Goal: Task Accomplishment & Management: Complete application form

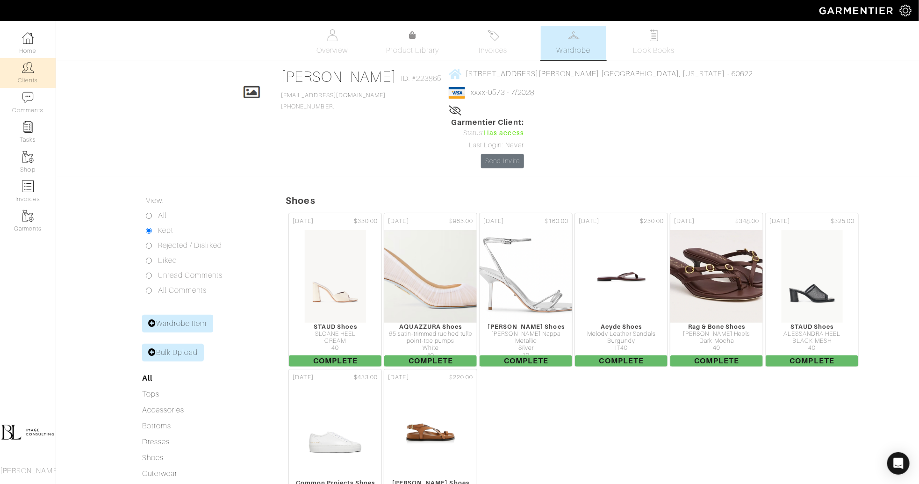
click at [20, 70] on link "Clients" at bounding box center [28, 72] width 56 height 29
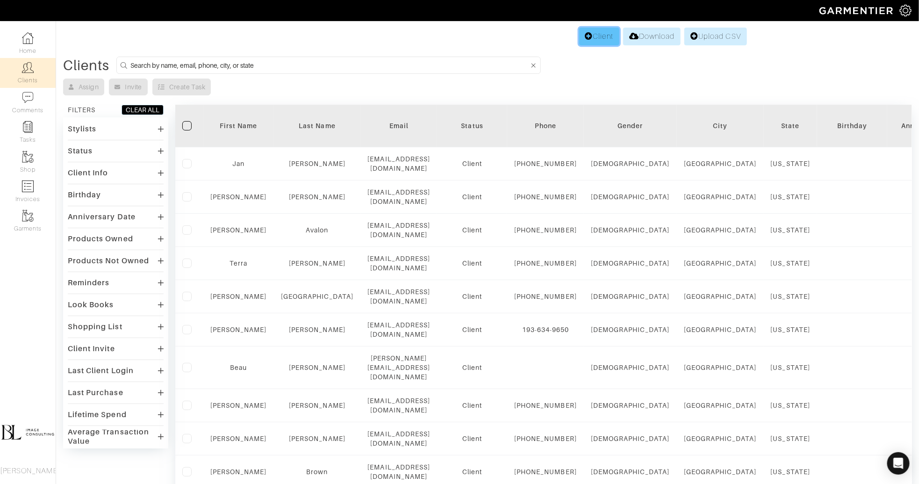
click at [584, 43] on link "Client" at bounding box center [599, 37] width 40 height 18
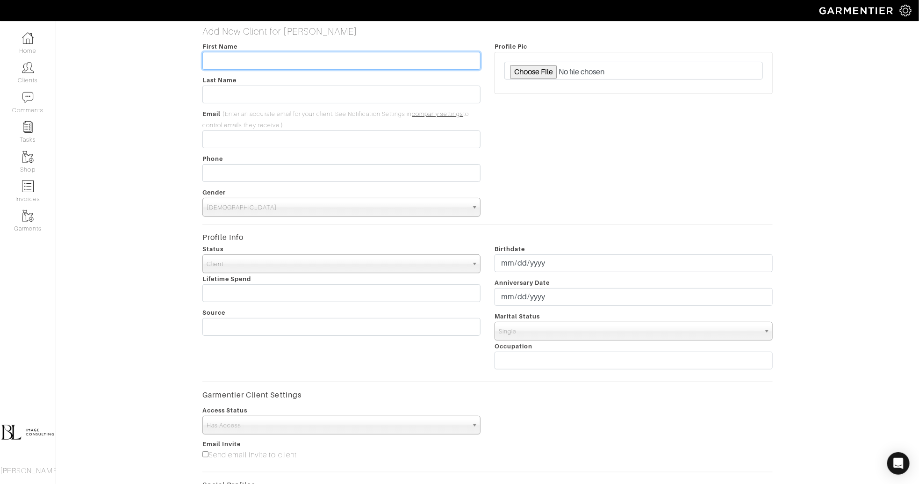
click at [292, 64] on input "text" at bounding box center [341, 61] width 278 height 18
type input "Ruqayyah"
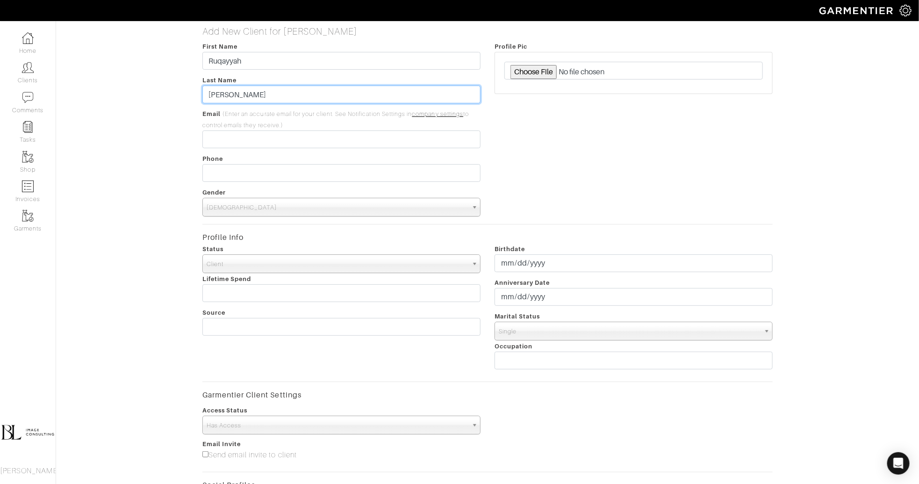
type input "Abdul"
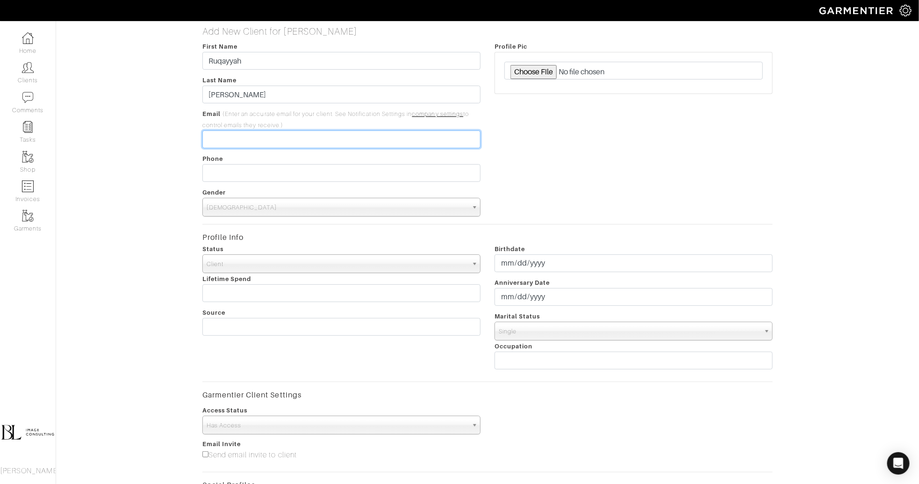
click at [242, 140] on input "email" at bounding box center [341, 139] width 278 height 18
paste input "[EMAIL_ADDRESS][DOMAIN_NAME]"
type input "[EMAIL_ADDRESS][DOMAIN_NAME]"
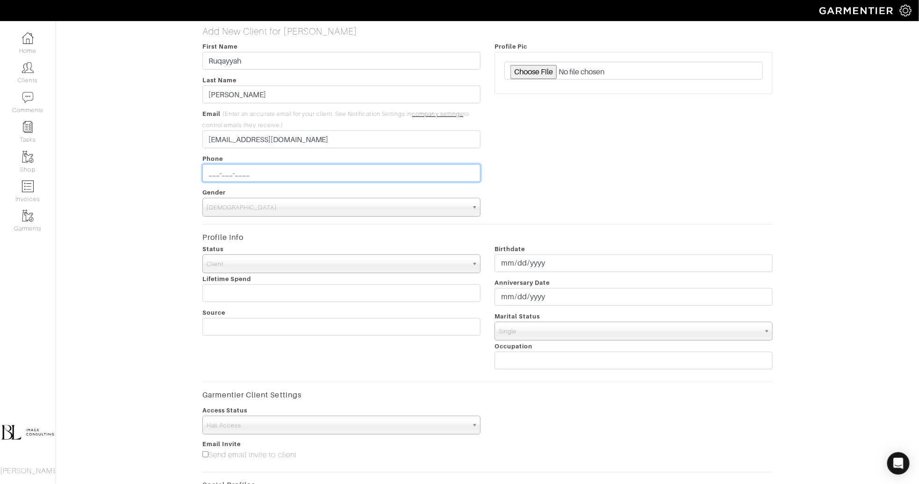
click at [225, 173] on input "___-___-____" at bounding box center [341, 173] width 278 height 18
type input "[PHONE_NUMBER]"
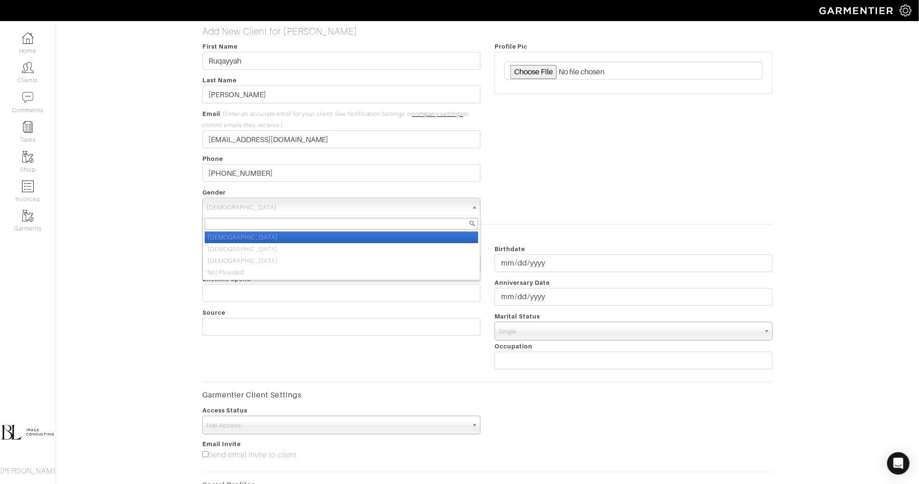
click at [211, 215] on span "Male" at bounding box center [337, 207] width 261 height 19
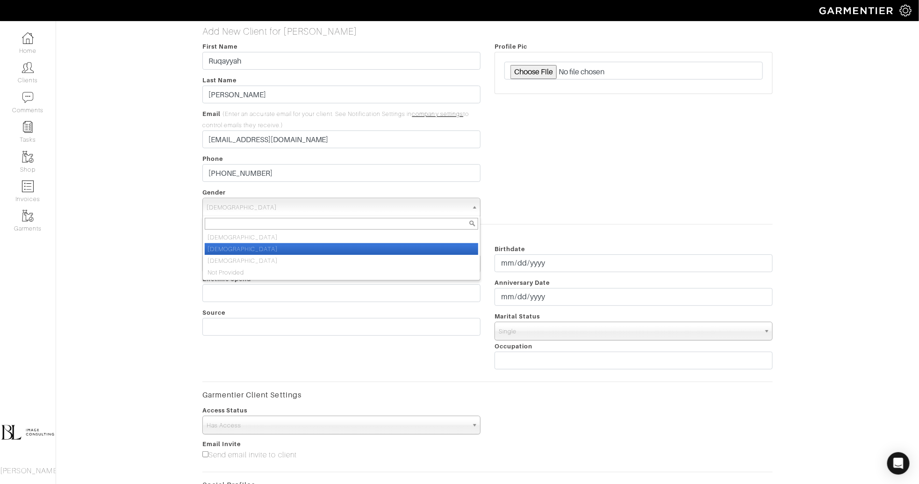
click at [218, 245] on li "Female" at bounding box center [341, 249] width 273 height 12
select select "Female"
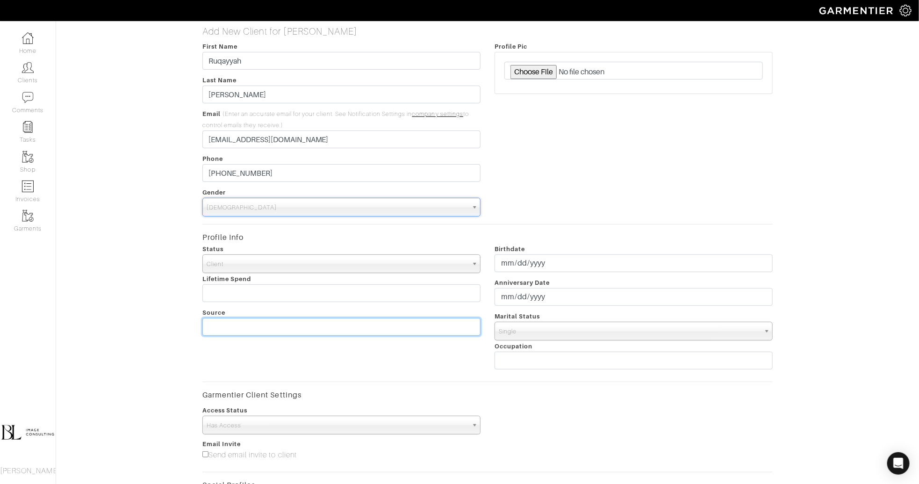
click at [234, 329] on input "text" at bounding box center [341, 327] width 278 height 18
type input "Personal"
click at [505, 414] on div "Access Status No Access Has Access Has Access" at bounding box center [487, 419] width 585 height 30
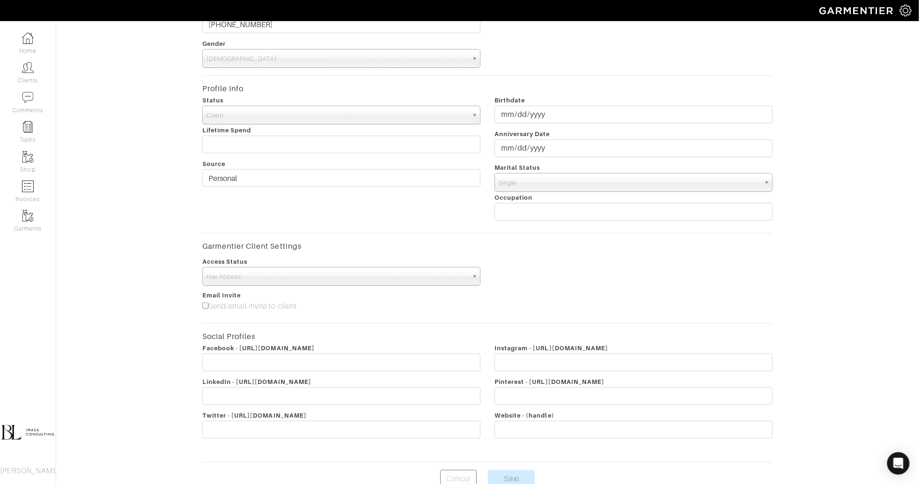
scroll to position [152, 0]
click at [254, 301] on label "Send email invite to client" at bounding box center [249, 302] width 94 height 11
click at [208, 301] on input"] "Send email invite to client" at bounding box center [205, 302] width 6 height 6
checkbox input"] "true"
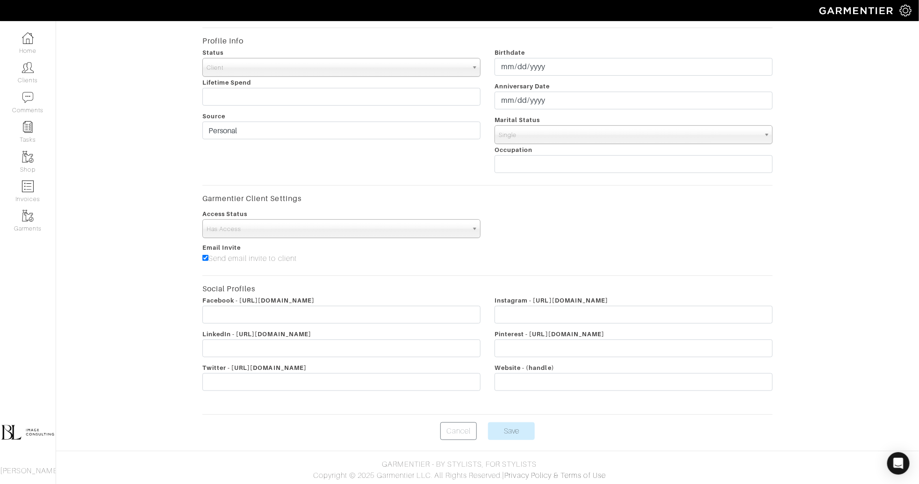
click at [556, 137] on span "Single" at bounding box center [629, 135] width 261 height 19
click at [561, 201] on li "Married" at bounding box center [633, 200] width 273 height 12
select select "Married"
click at [522, 430] on input "Save" at bounding box center [511, 431] width 47 height 18
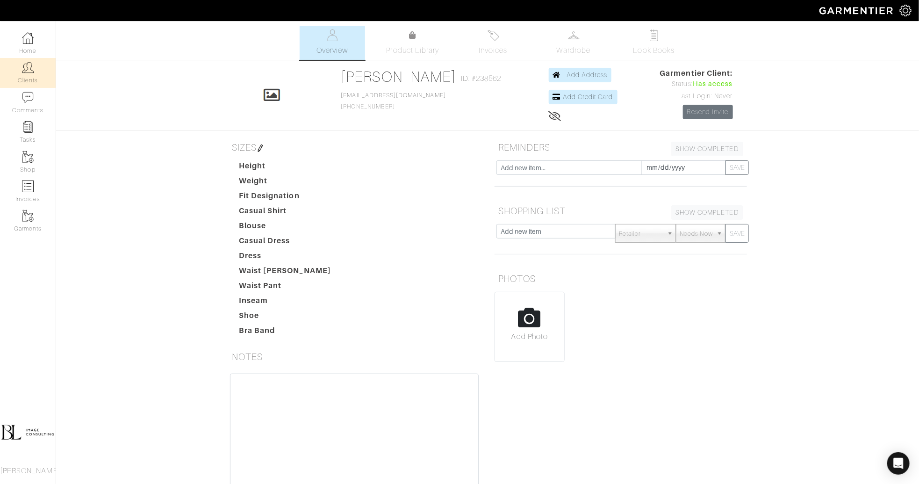
click at [29, 76] on link "Clients" at bounding box center [28, 72] width 56 height 29
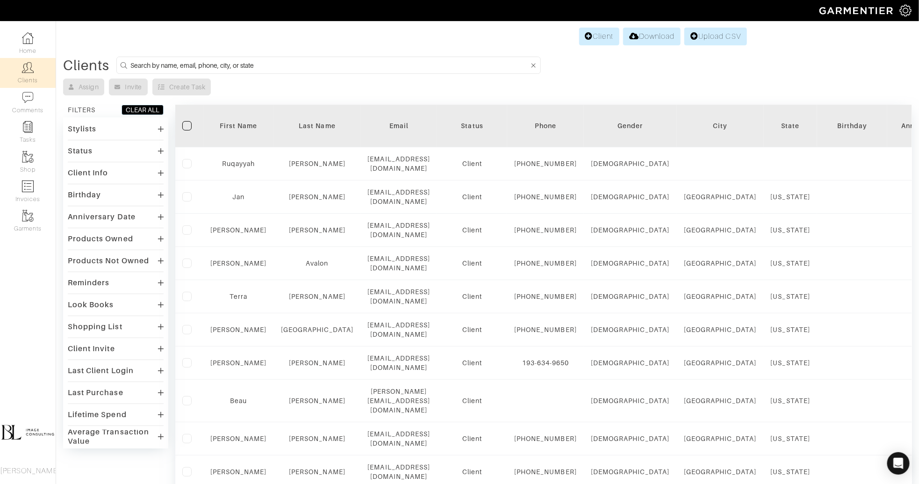
click at [236, 57] on form at bounding box center [328, 65] width 424 height 17
click at [241, 71] on form at bounding box center [328, 65] width 424 height 17
click at [242, 66] on input at bounding box center [329, 65] width 399 height 12
type input "b"
type input "ruqayyah"
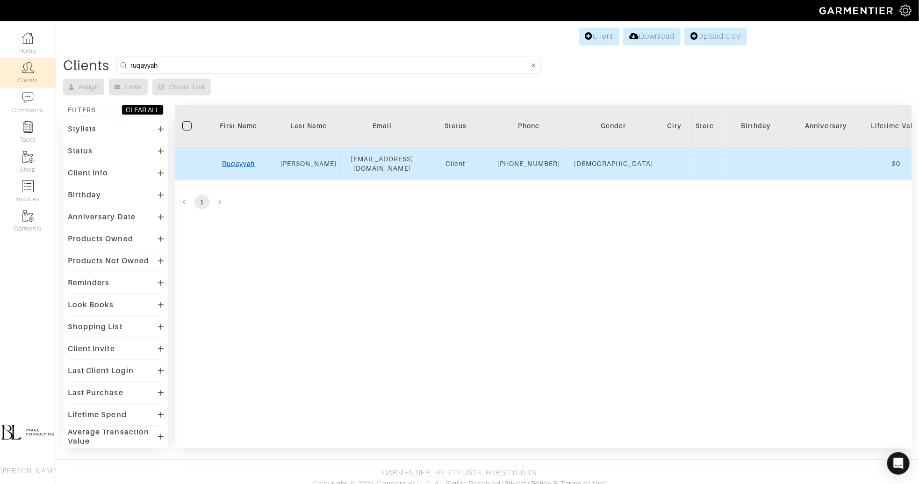
click at [229, 167] on link "Ruqayyah" at bounding box center [238, 163] width 33 height 7
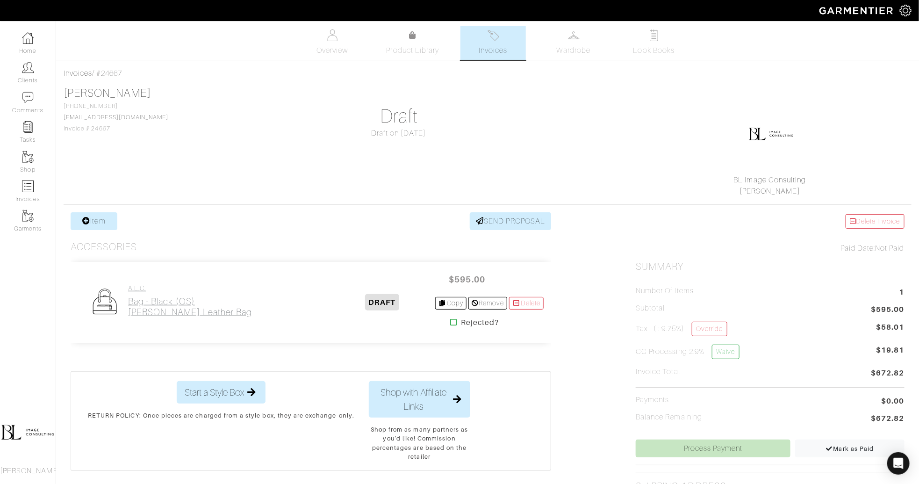
click at [161, 303] on h2 "Bag - Black (OS) Arlo Studded Leather Bag" at bounding box center [189, 306] width 123 height 21
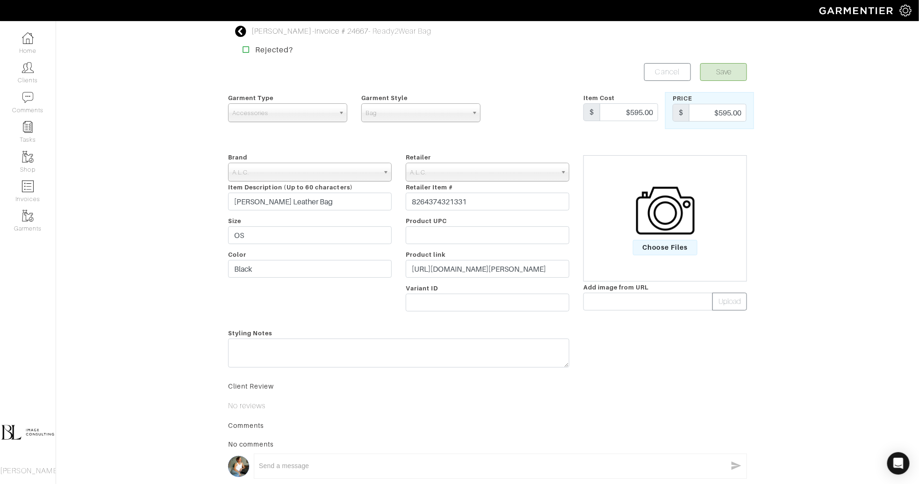
click at [658, 204] on img at bounding box center [665, 210] width 58 height 58
click at [0, 0] on input "Choose Files" at bounding box center [0, 0] width 0 height 0
click at [735, 68] on button "Save" at bounding box center [723, 72] width 47 height 18
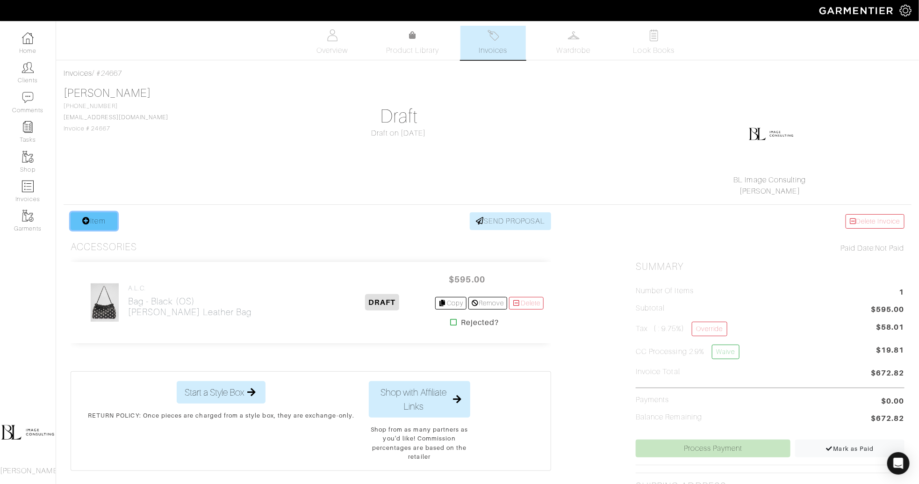
click at [94, 221] on link "Item" at bounding box center [94, 221] width 47 height 18
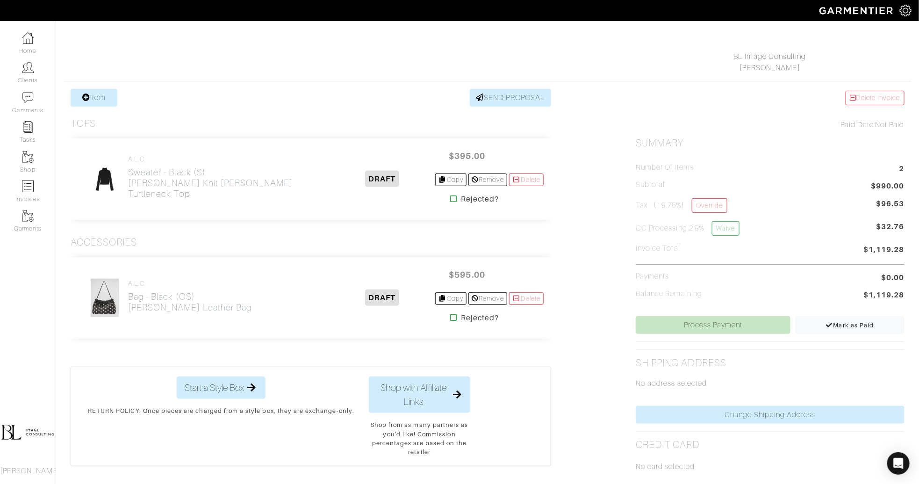
scroll to position [130, 0]
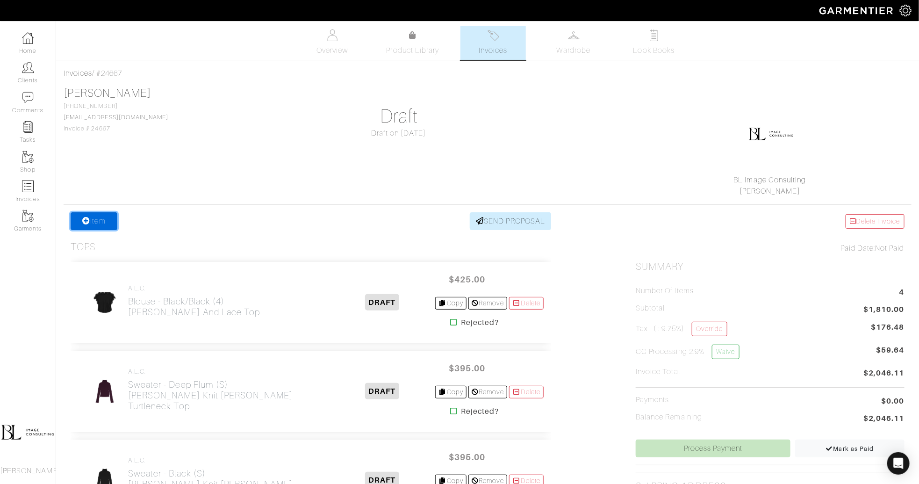
click at [100, 223] on link "Item" at bounding box center [94, 221] width 47 height 18
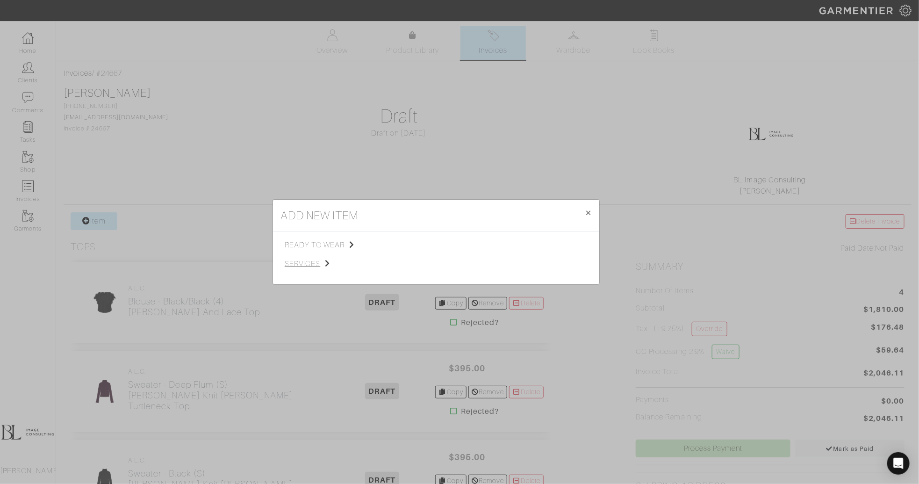
click at [300, 260] on span "services" at bounding box center [332, 263] width 94 height 11
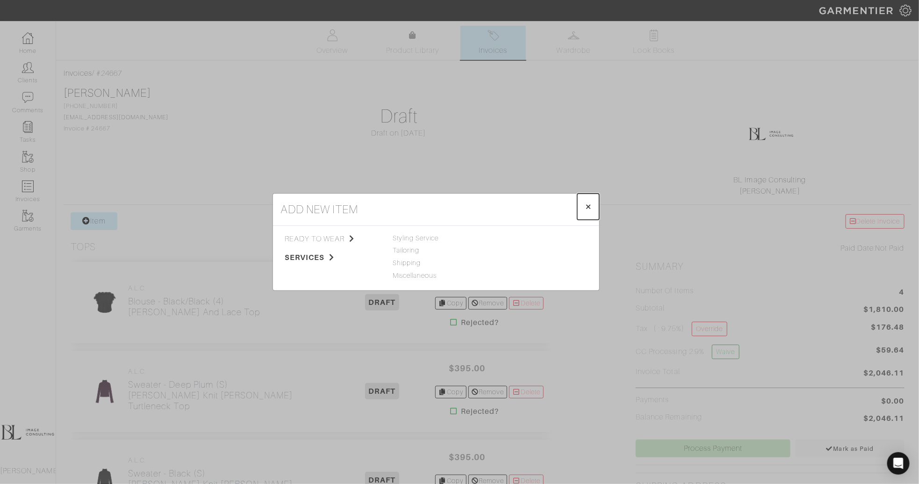
click at [583, 207] on button "× Close" at bounding box center [588, 206] width 22 height 26
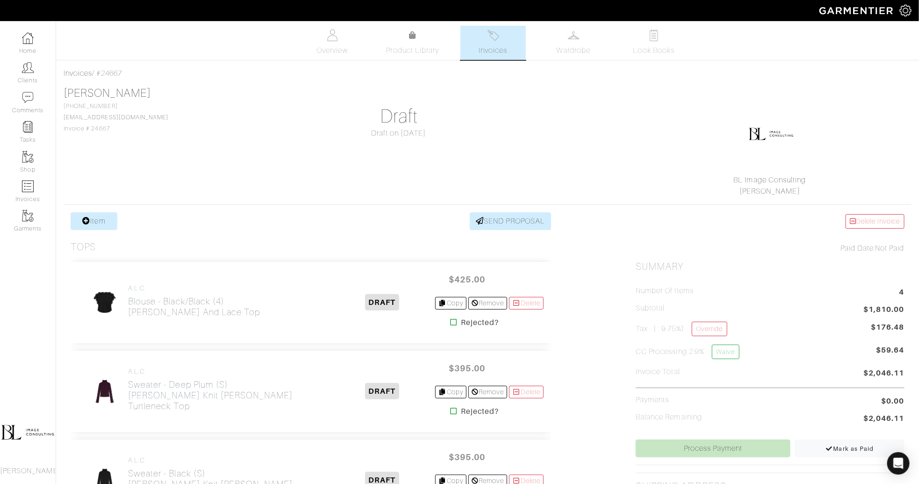
click at [502, 41] on link "Invoices" at bounding box center [492, 43] width 65 height 34
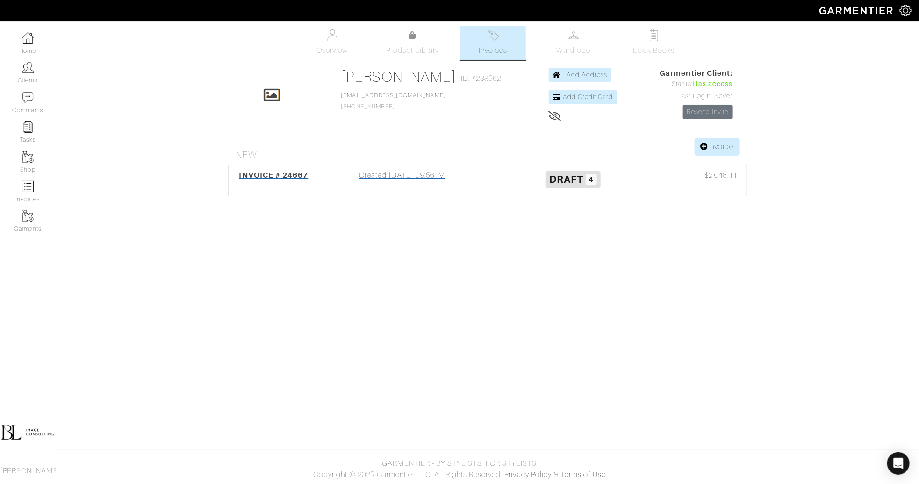
click at [426, 177] on div "Created [DATE] 09:56PM" at bounding box center [401, 180] width 171 height 21
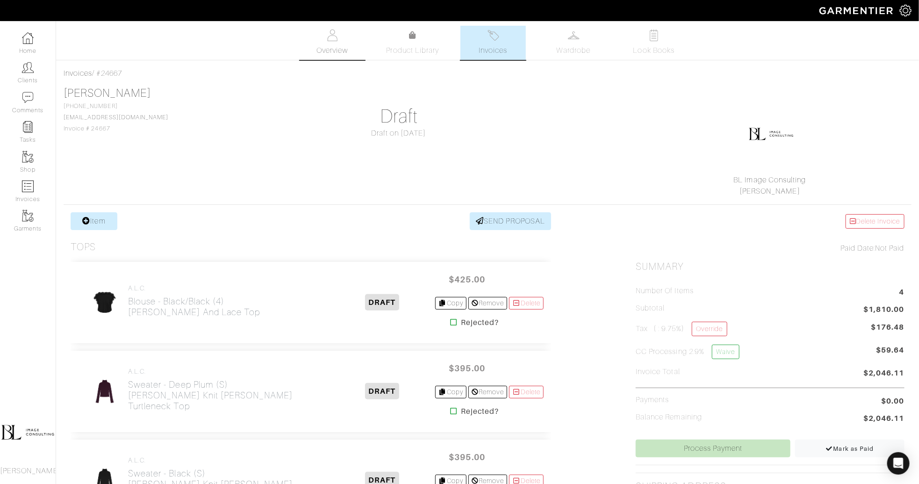
click at [343, 51] on span "Overview" at bounding box center [331, 50] width 31 height 11
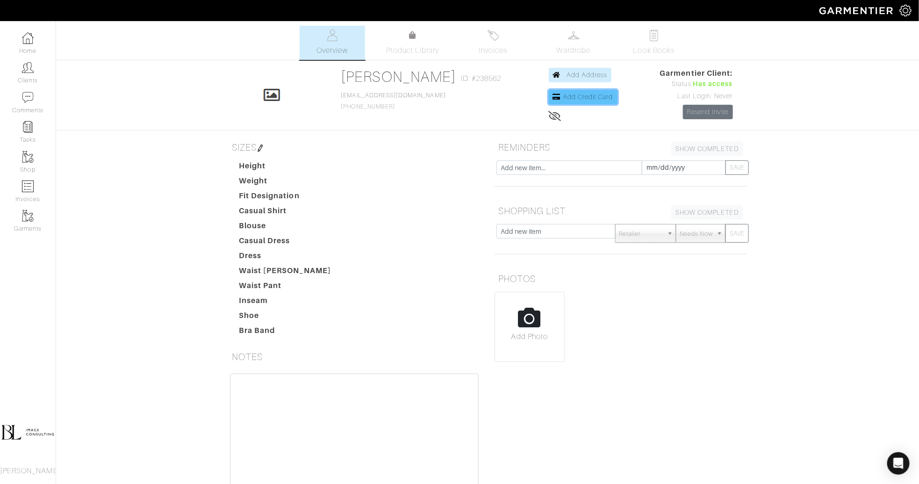
click at [590, 92] on link "Add Credit Card" at bounding box center [583, 97] width 69 height 14
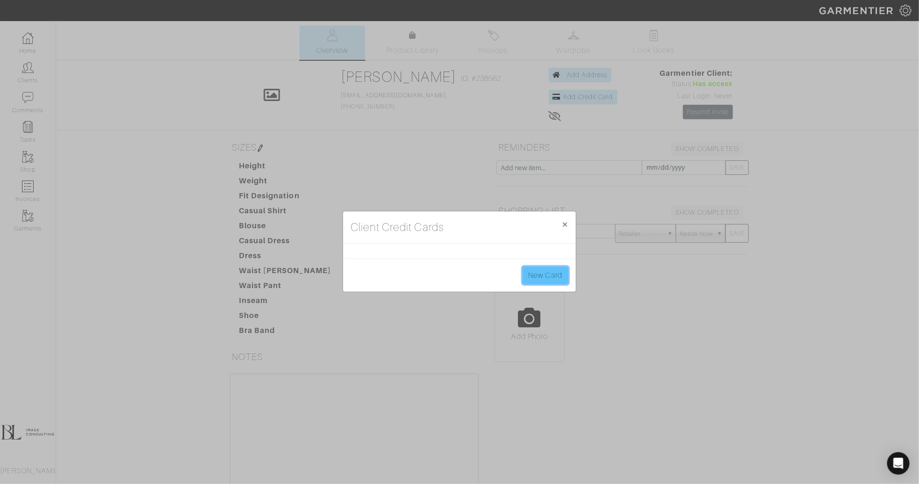
click at [541, 274] on link "New Card" at bounding box center [545, 275] width 46 height 18
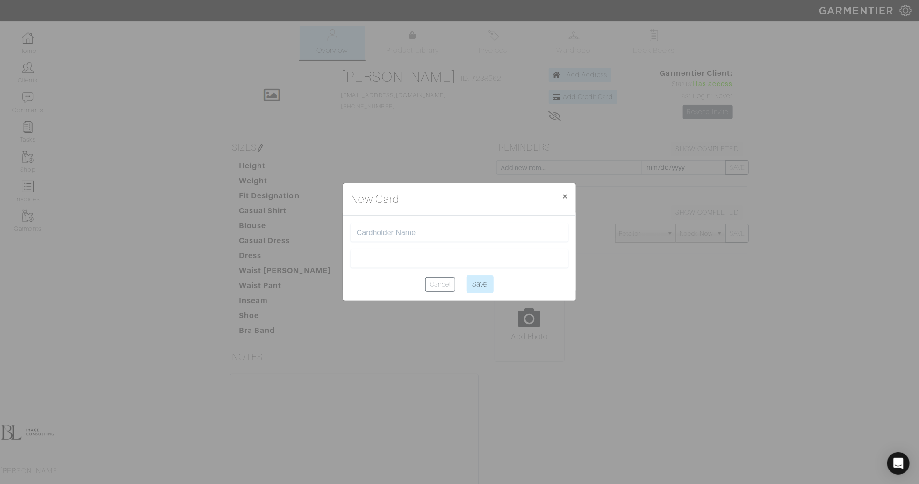
click at [386, 232] on input "text" at bounding box center [460, 232] width 206 height 9
type input "[PERSON_NAME]"
click at [484, 286] on input "Save" at bounding box center [479, 284] width 27 height 18
type input "Saving..."
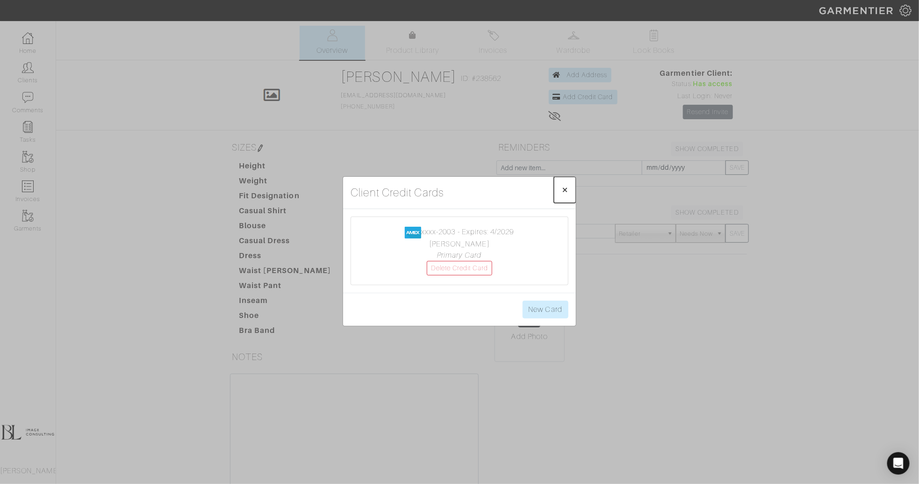
click at [564, 190] on span "×" at bounding box center [564, 189] width 7 height 13
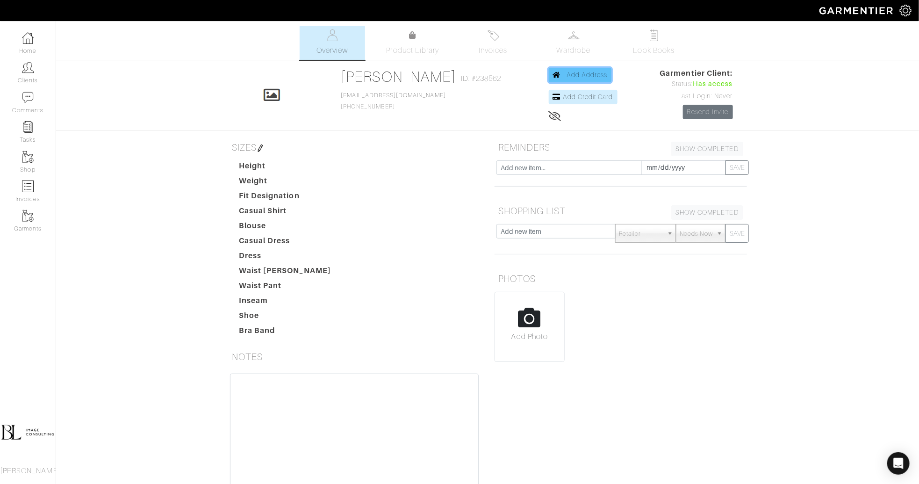
click at [579, 72] on span "Add Address" at bounding box center [586, 74] width 41 height 7
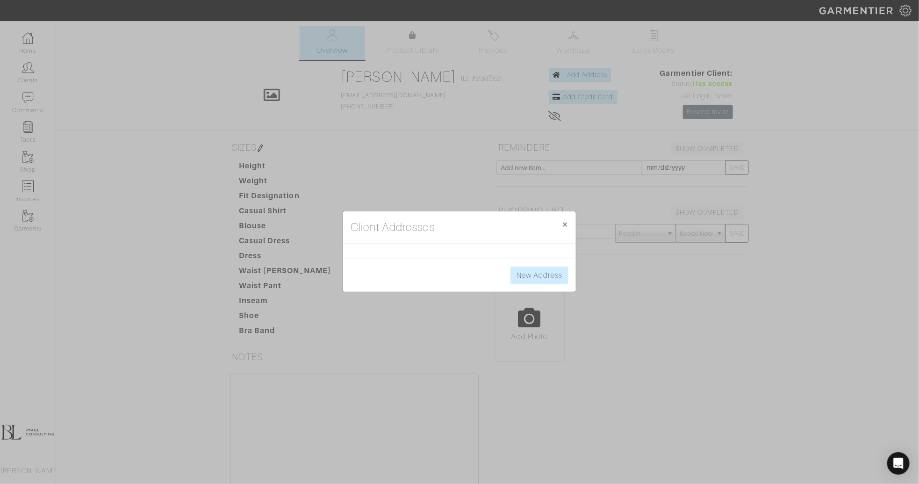
click at [529, 262] on div "New Address" at bounding box center [459, 274] width 233 height 33
click at [531, 272] on link "New Address" at bounding box center [539, 275] width 58 height 18
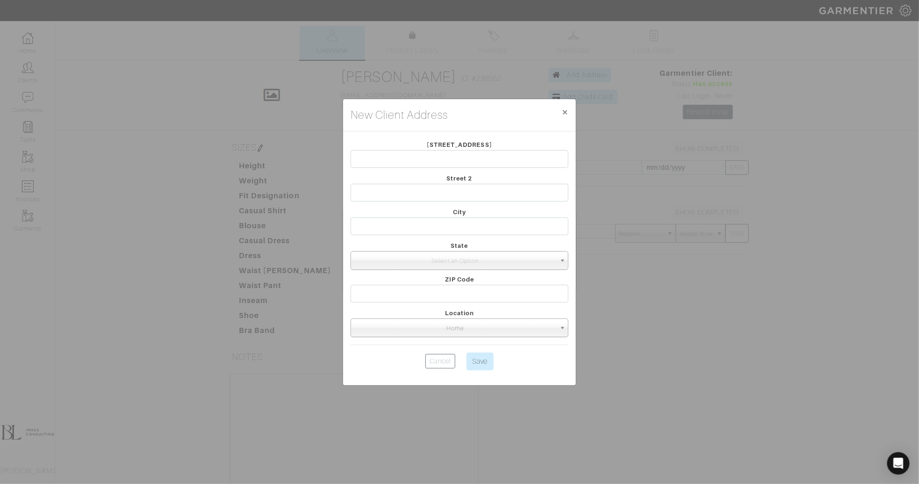
click at [365, 168] on div "[STREET_ADDRESS]" at bounding box center [459, 156] width 232 height 34
click at [366, 161] on input "text" at bounding box center [459, 159] width 218 height 18
type input "[STREET_ADDRESS]"
click at [413, 222] on input "text" at bounding box center [459, 226] width 218 height 18
type input "[GEOGRAPHIC_DATA]"
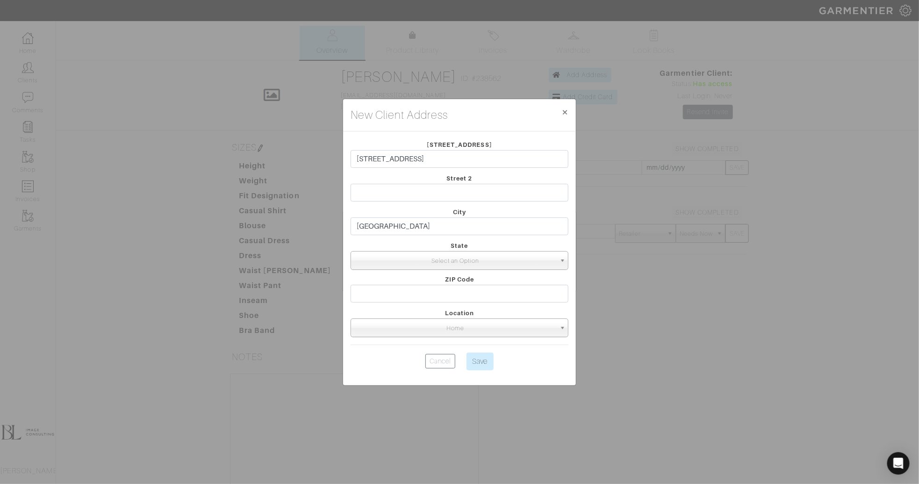
click at [388, 263] on span "Select an Option" at bounding box center [455, 260] width 201 height 19
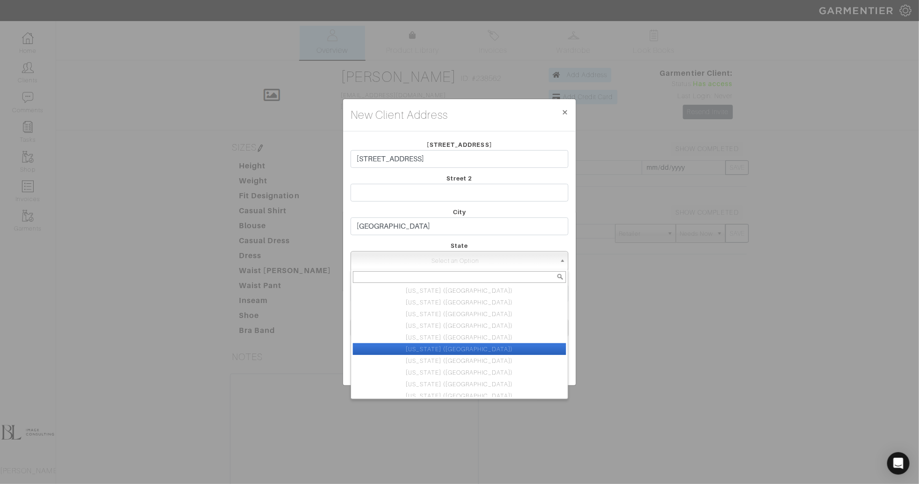
click at [454, 346] on li "[US_STATE] ([GEOGRAPHIC_DATA])" at bounding box center [459, 349] width 213 height 12
select select "6"
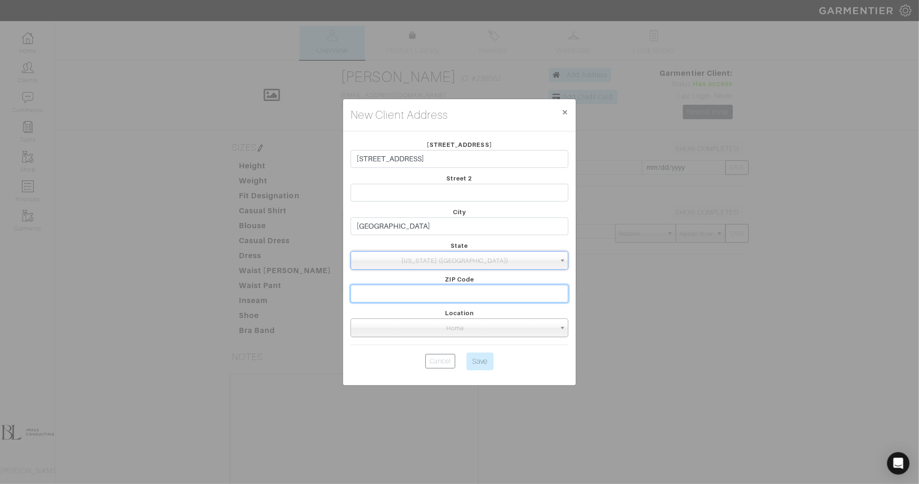
click at [449, 290] on input "text" at bounding box center [459, 294] width 218 height 18
type input "90038"
click at [405, 310] on div "Location Home Office 2nd Home Other Home" at bounding box center [459, 322] width 232 height 30
click at [489, 366] on input "Save" at bounding box center [479, 361] width 27 height 18
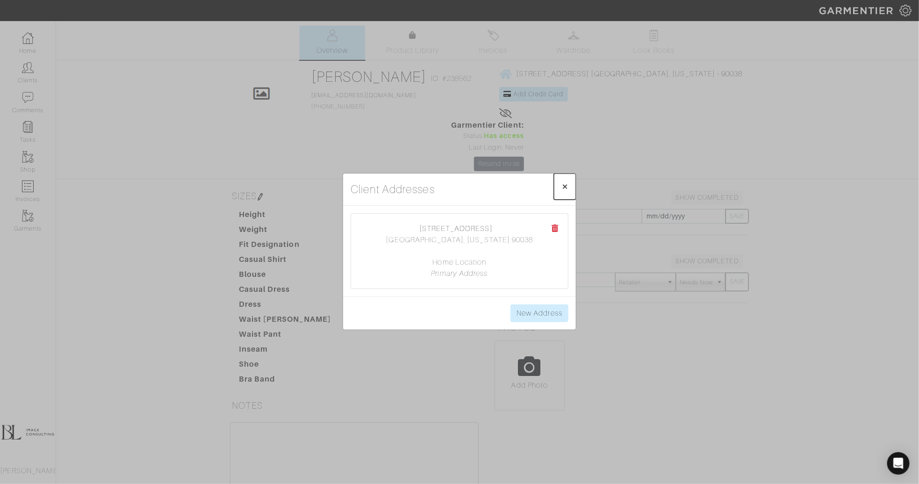
click at [566, 185] on span "×" at bounding box center [564, 186] width 7 height 13
